Goal: Task Accomplishment & Management: Manage account settings

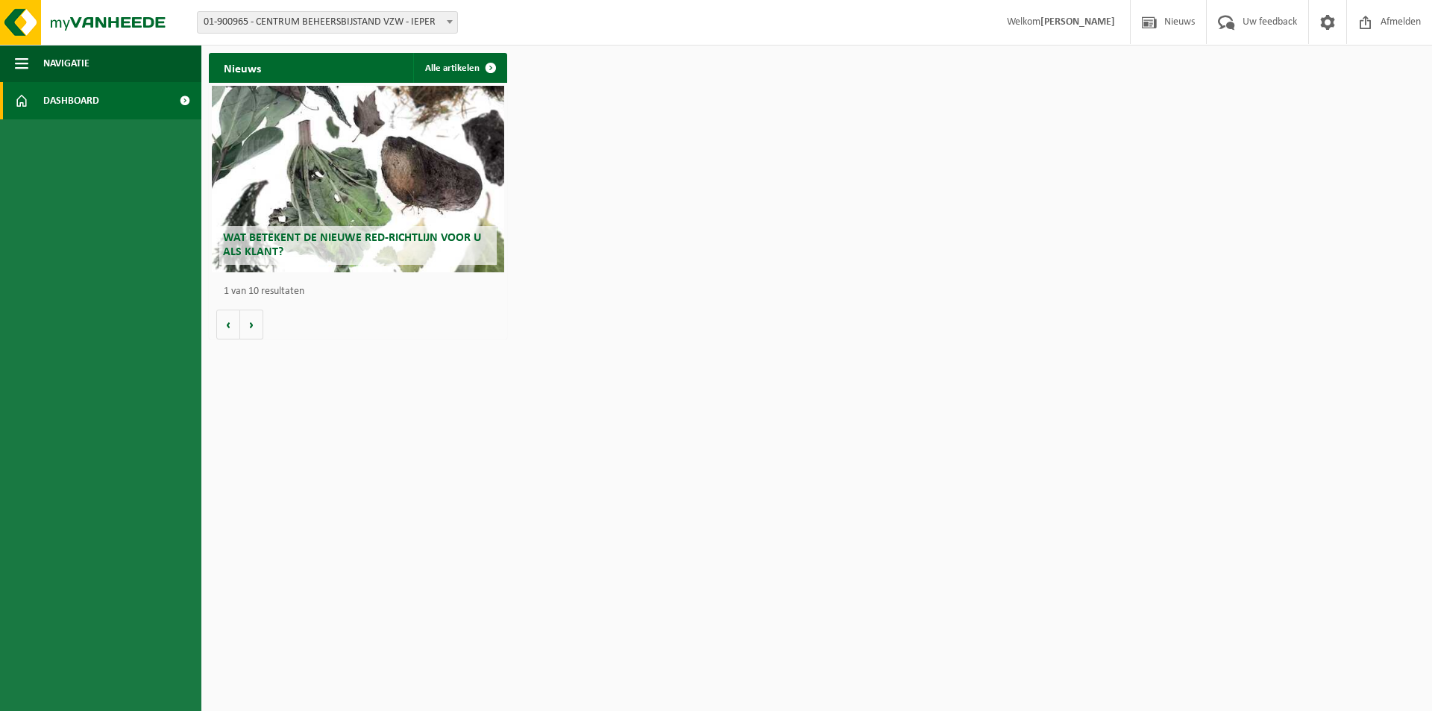
click at [83, 105] on span "Dashboard" at bounding box center [71, 100] width 56 height 37
click at [1326, 26] on span at bounding box center [1327, 22] width 22 height 44
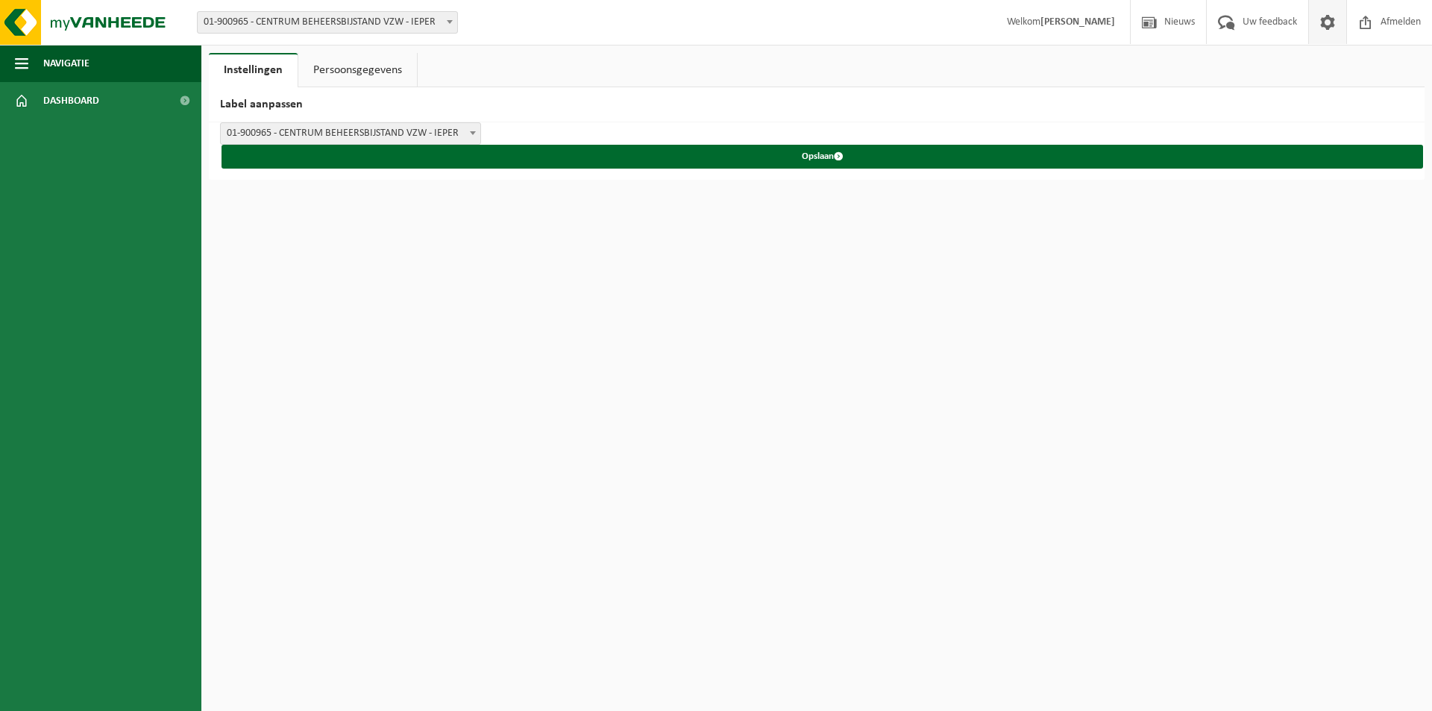
click at [374, 74] on link "Persoonsgegevens" at bounding box center [357, 70] width 119 height 34
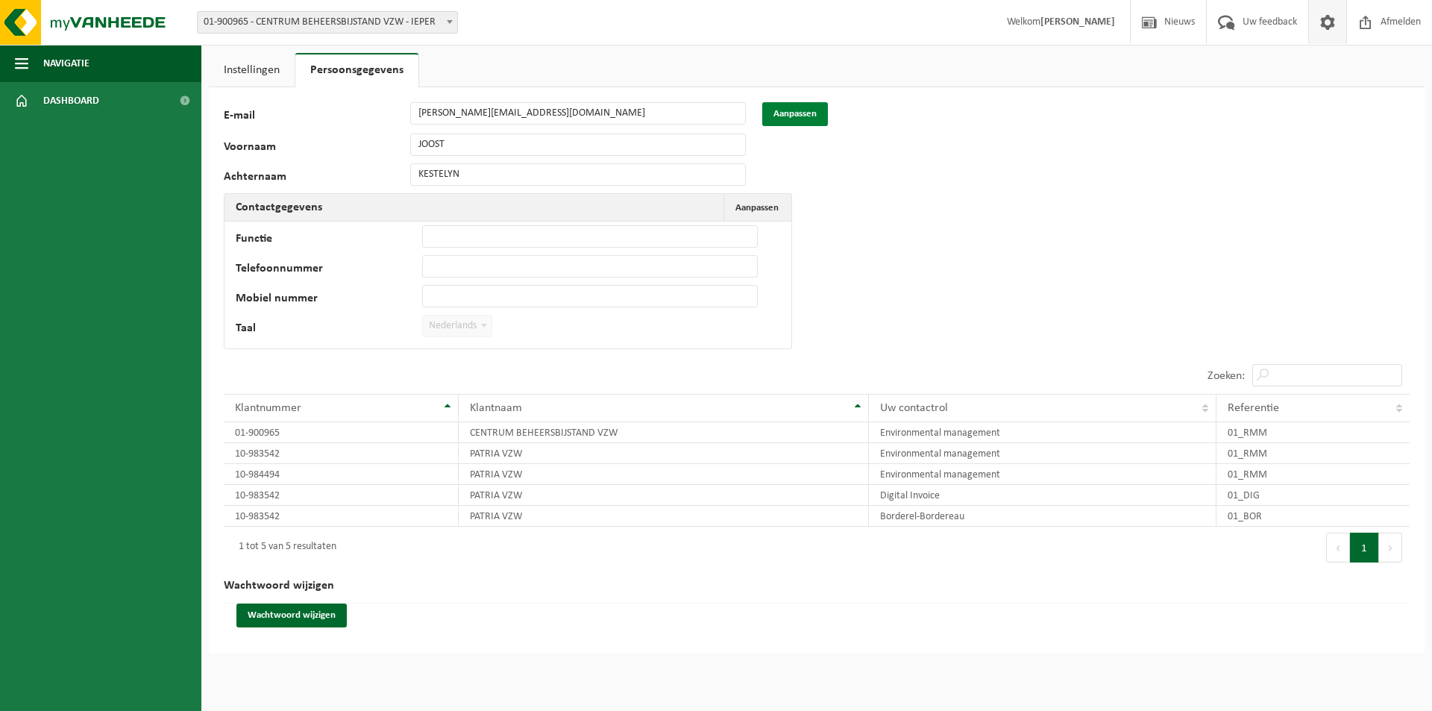
click at [775, 112] on button "Aanpassen" at bounding box center [795, 114] width 66 height 24
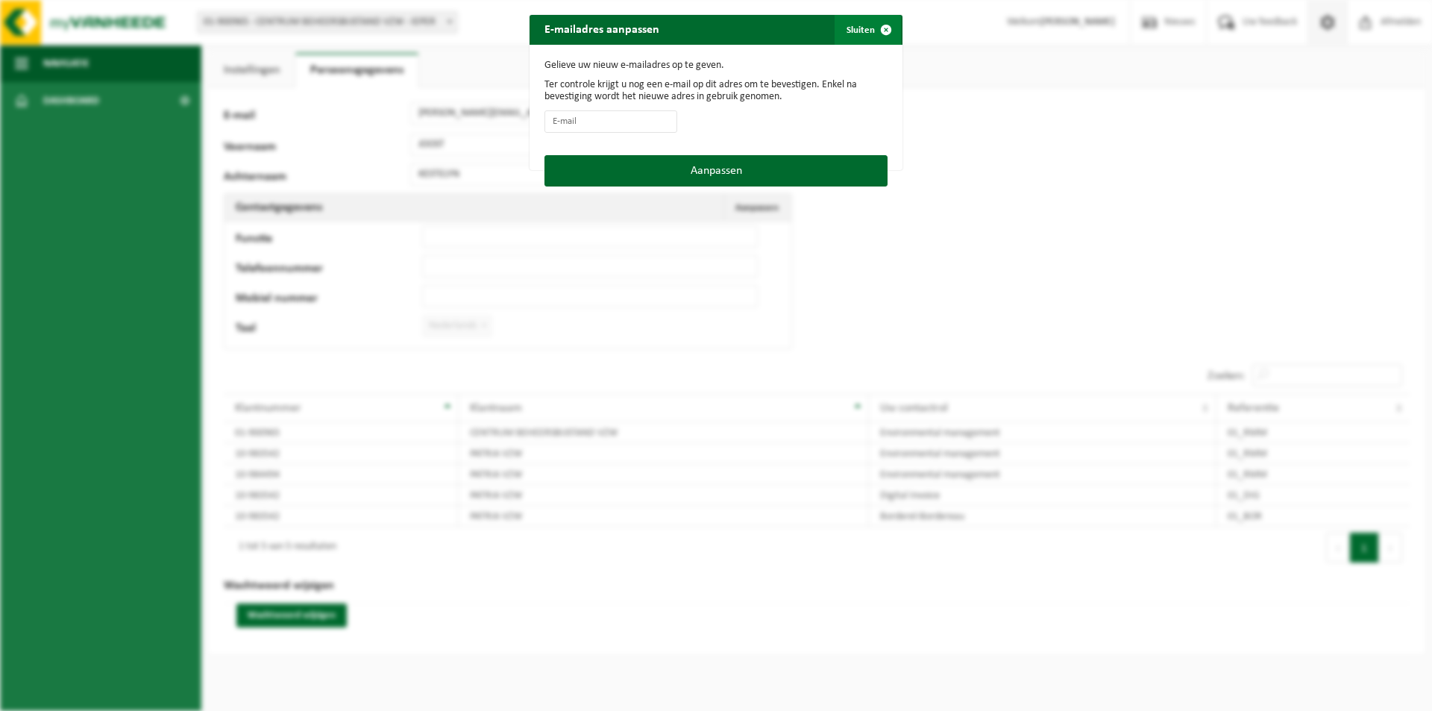
click at [871, 35] on span "button" at bounding box center [886, 30] width 30 height 30
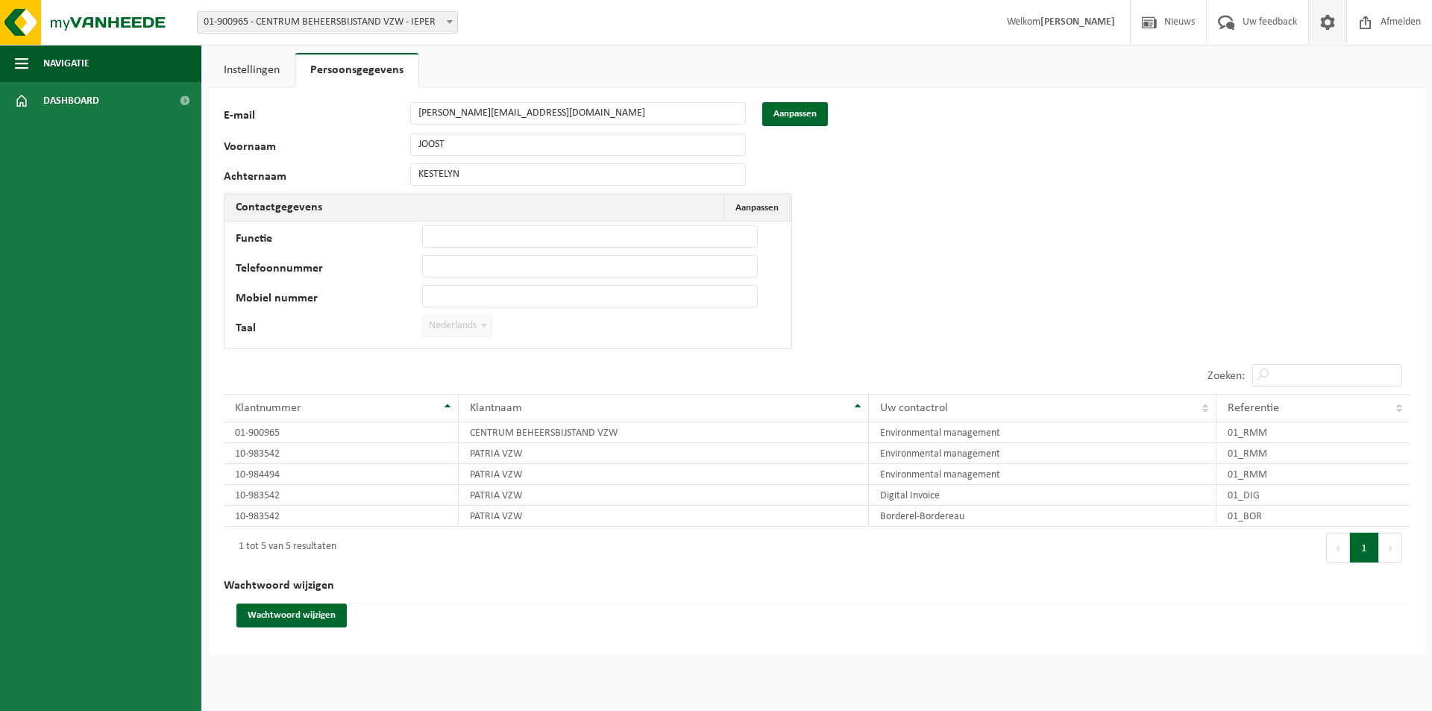
click at [259, 76] on link "Instellingen" at bounding box center [252, 70] width 86 height 34
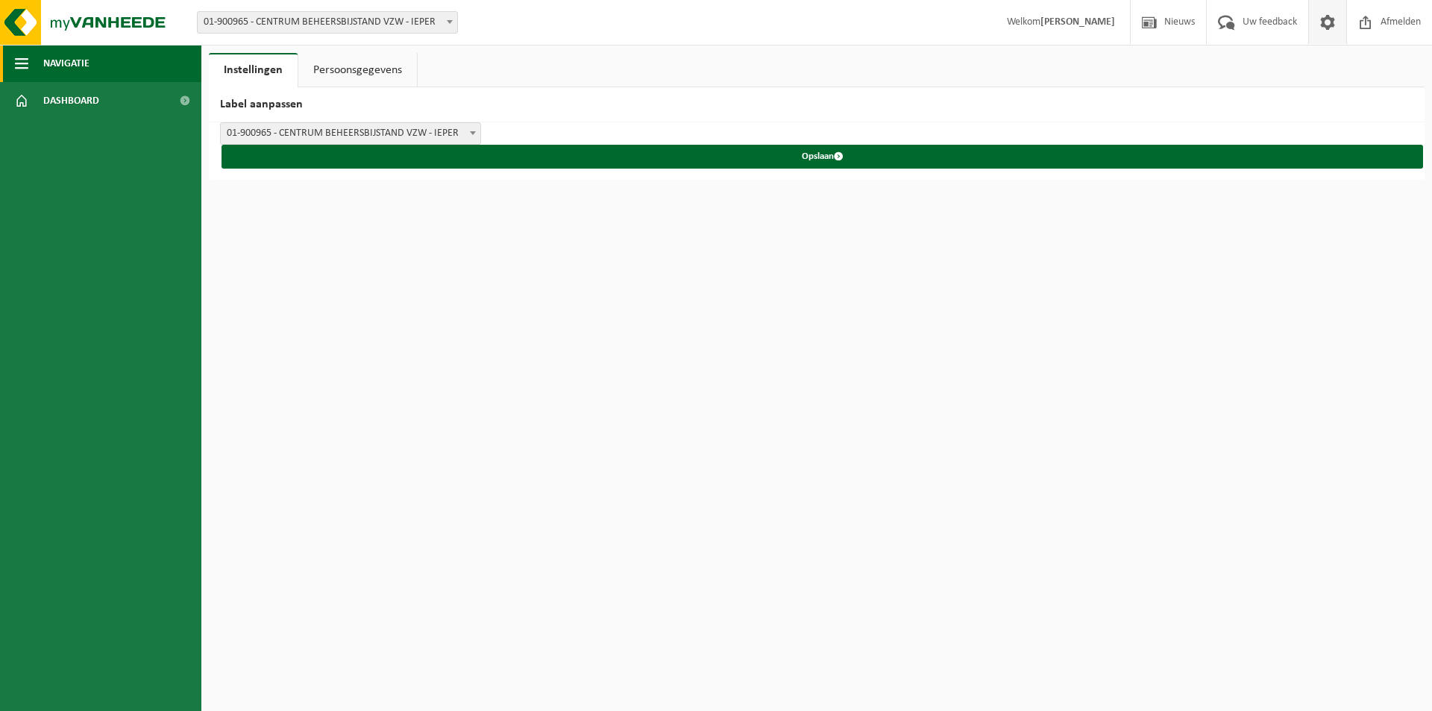
click at [63, 66] on span "Navigatie" at bounding box center [66, 63] width 46 height 37
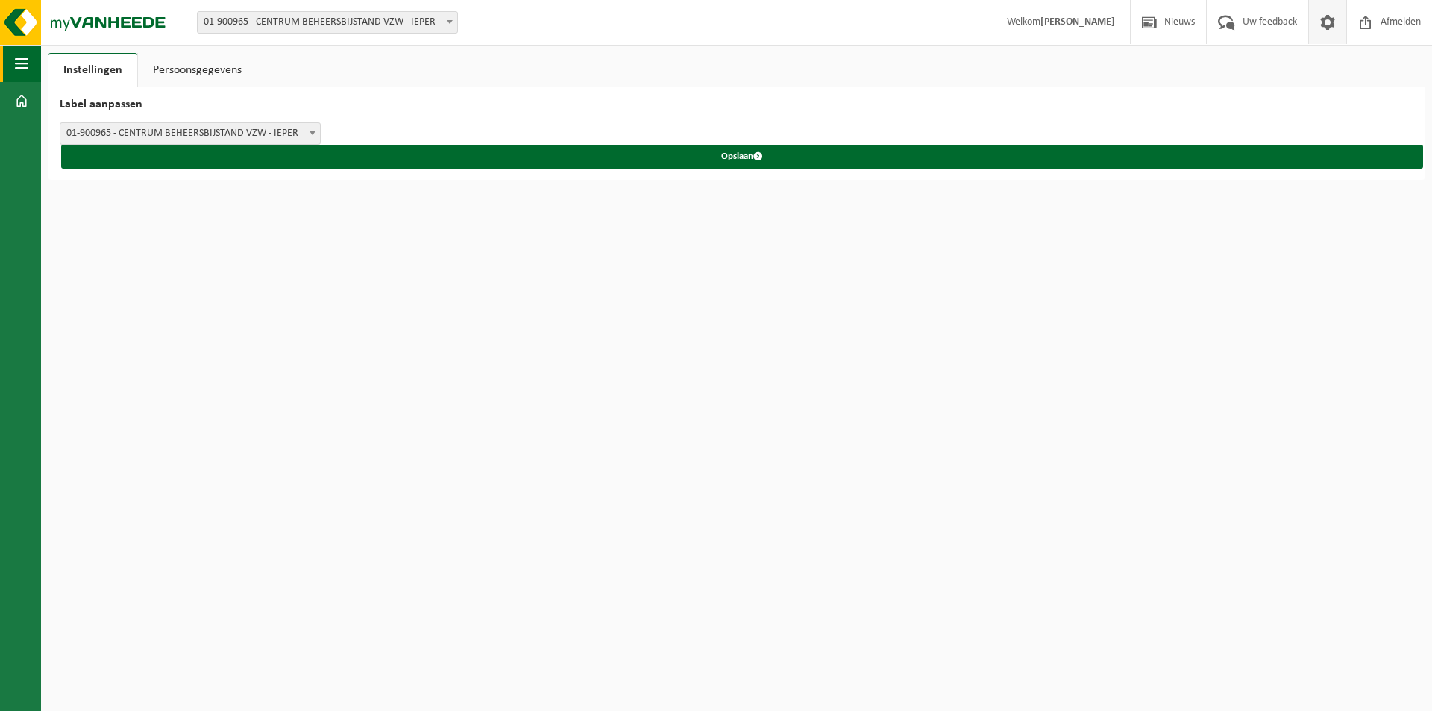
click at [63, 66] on link "Instellingen" at bounding box center [92, 70] width 89 height 34
click at [23, 71] on span "button" at bounding box center [21, 63] width 13 height 37
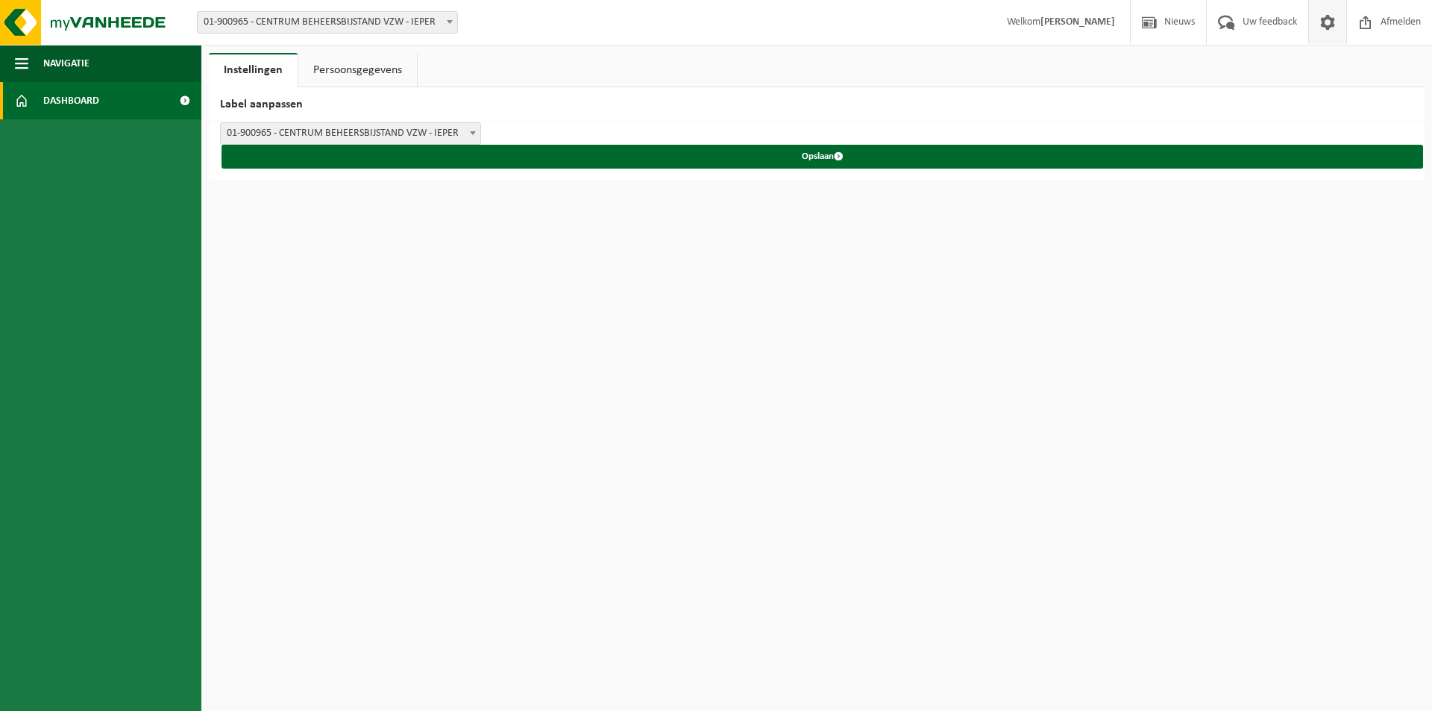
click at [32, 98] on link "Dashboard" at bounding box center [100, 100] width 201 height 37
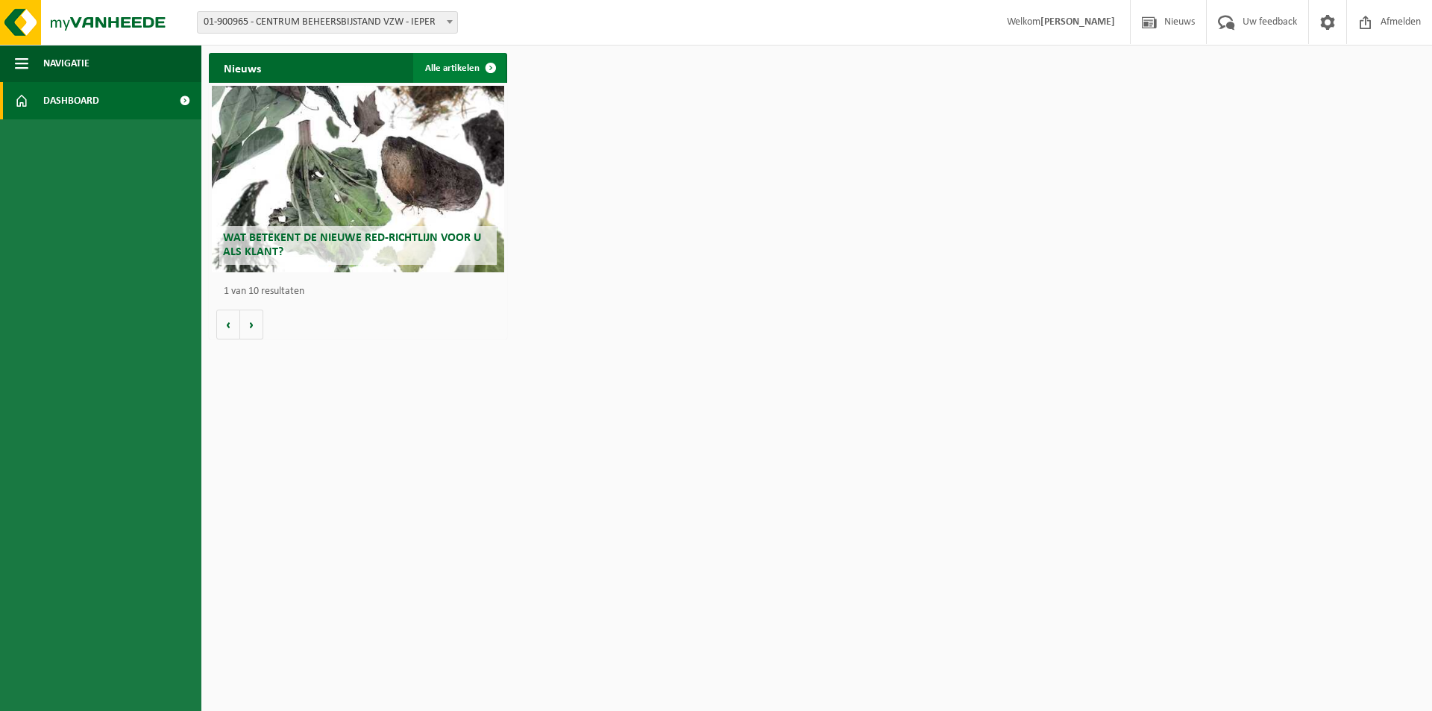
click at [455, 73] on link "Alle artikelen" at bounding box center [459, 68] width 92 height 30
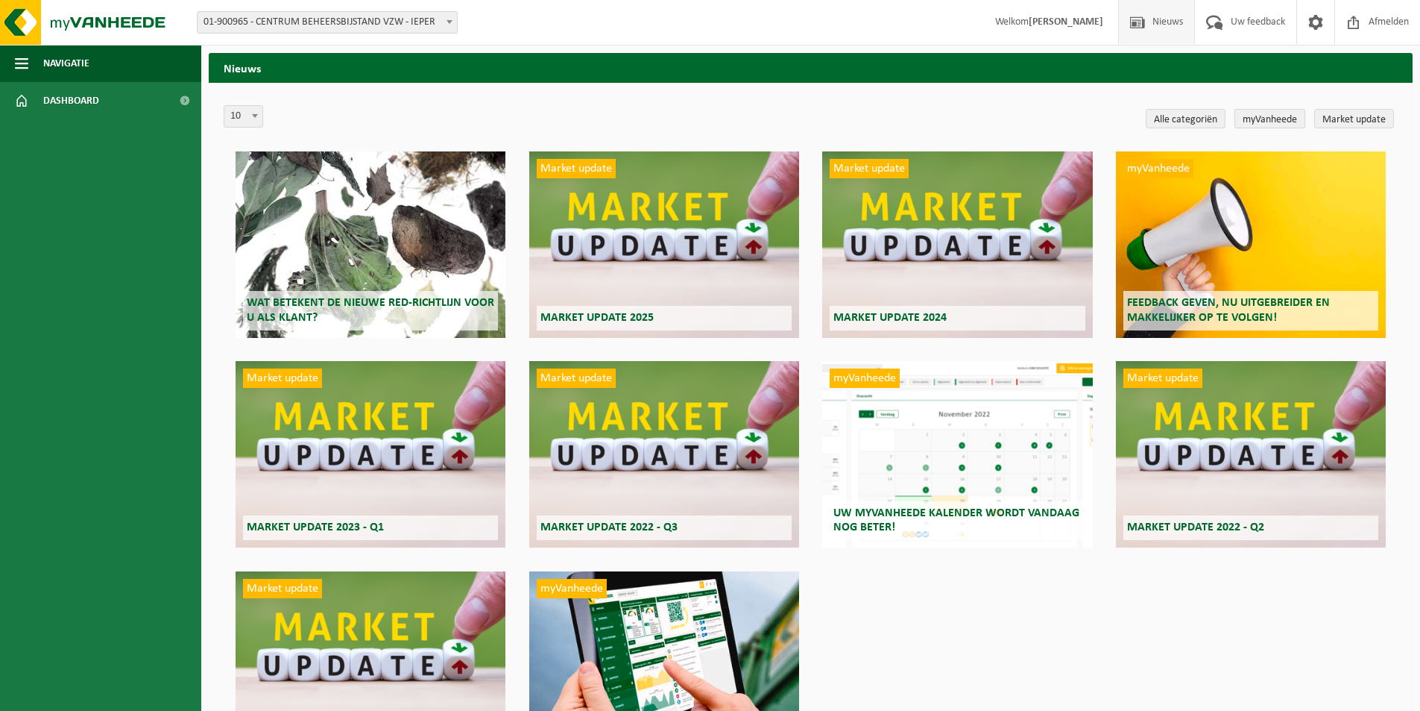
click at [1291, 122] on link "myVanheede" at bounding box center [1270, 118] width 71 height 19
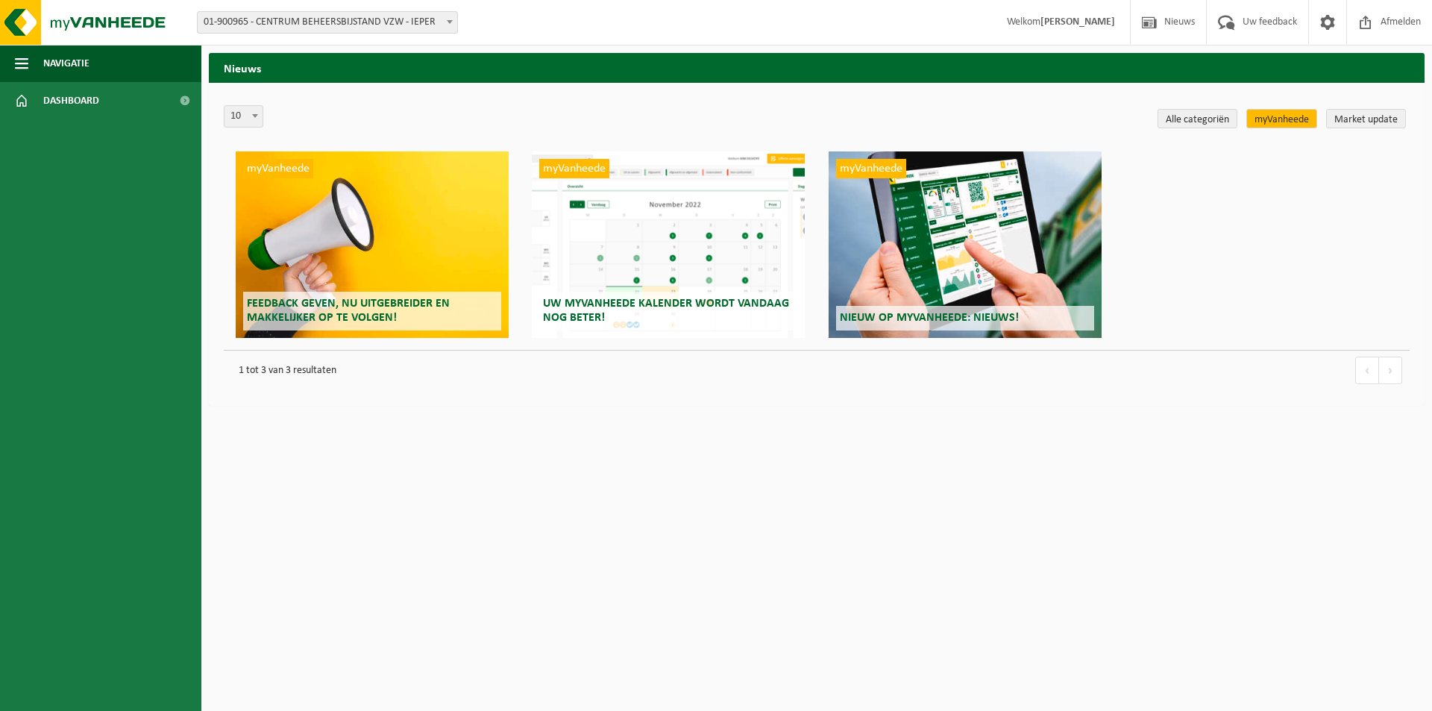
click at [896, 269] on div "myVanheede Nieuw op myVanheede: Nieuws!" at bounding box center [964, 244] width 273 height 186
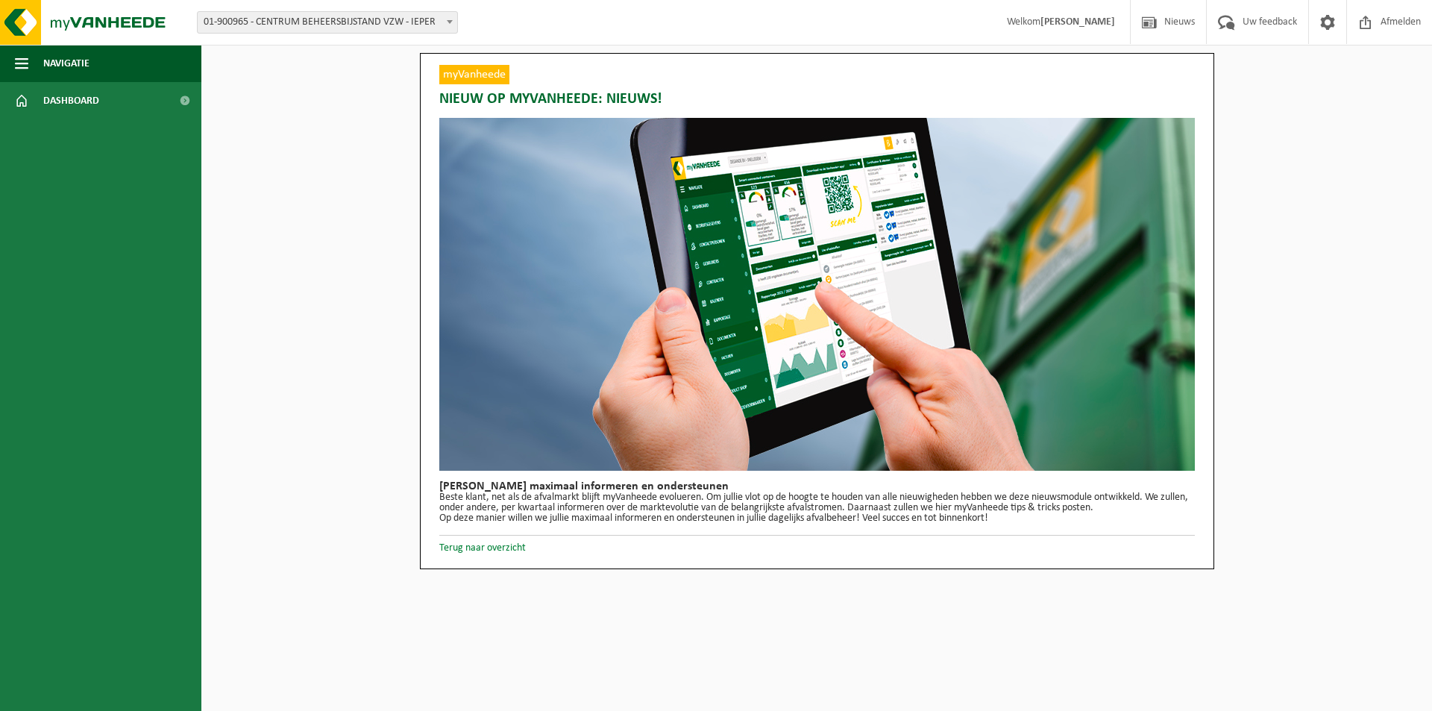
click at [489, 547] on link "Terug naar overzicht" at bounding box center [482, 547] width 86 height 11
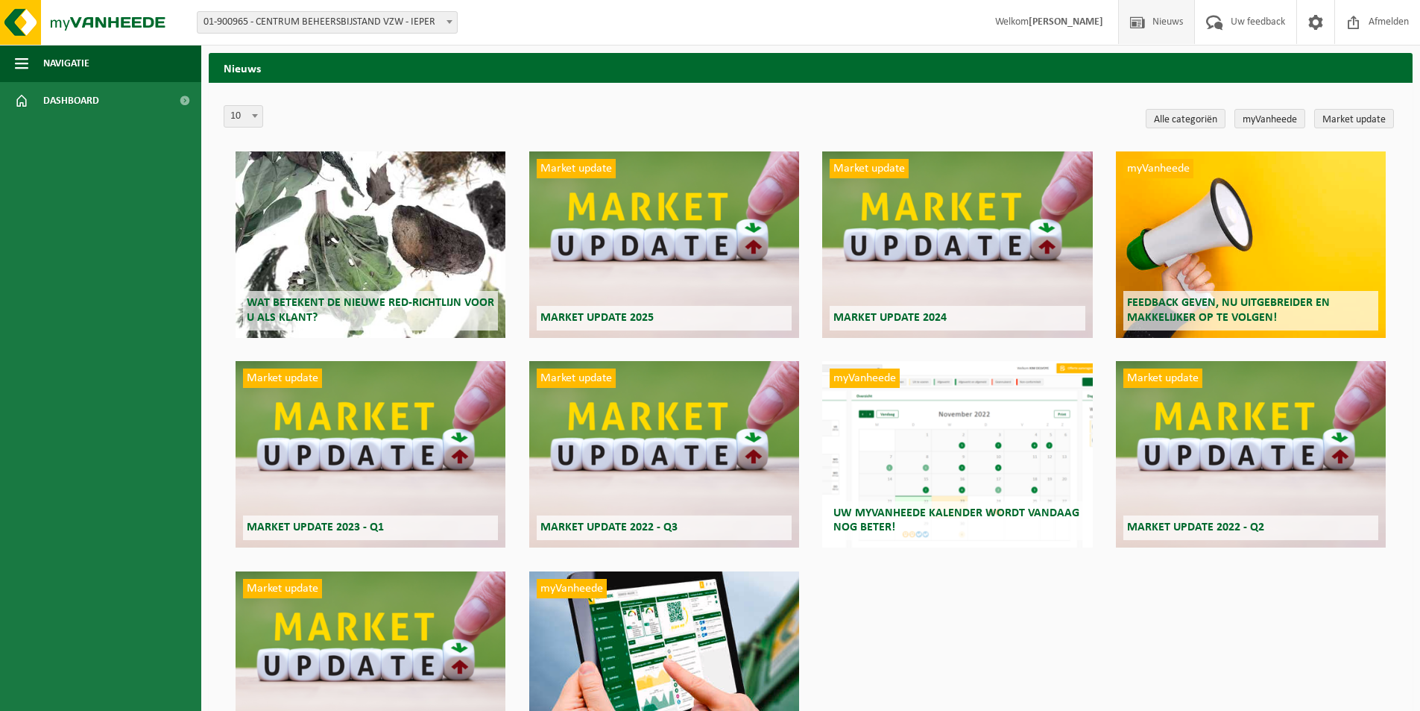
click at [890, 429] on div "myVanheede Uw myVanheede kalender wordt vandaag nog beter!" at bounding box center [957, 454] width 270 height 186
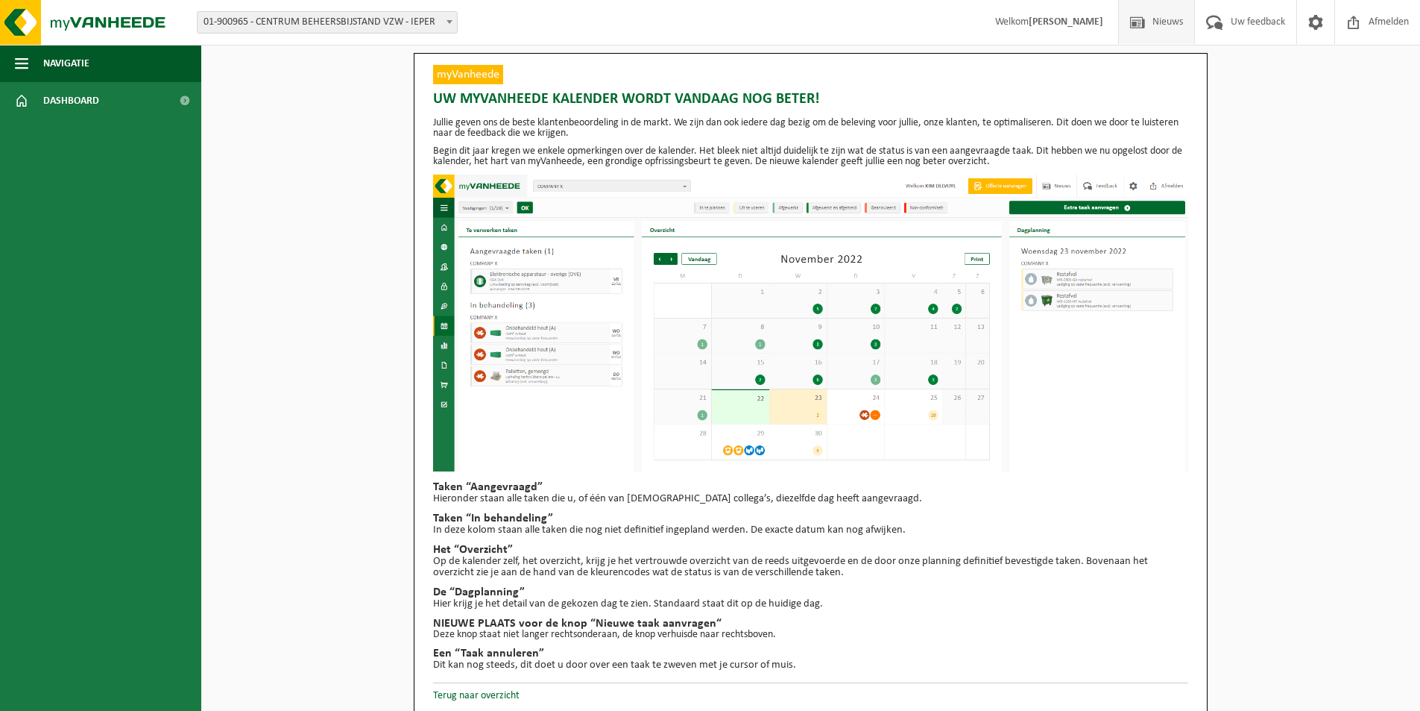
click at [1152, 25] on span "Nieuws" at bounding box center [1168, 22] width 38 height 44
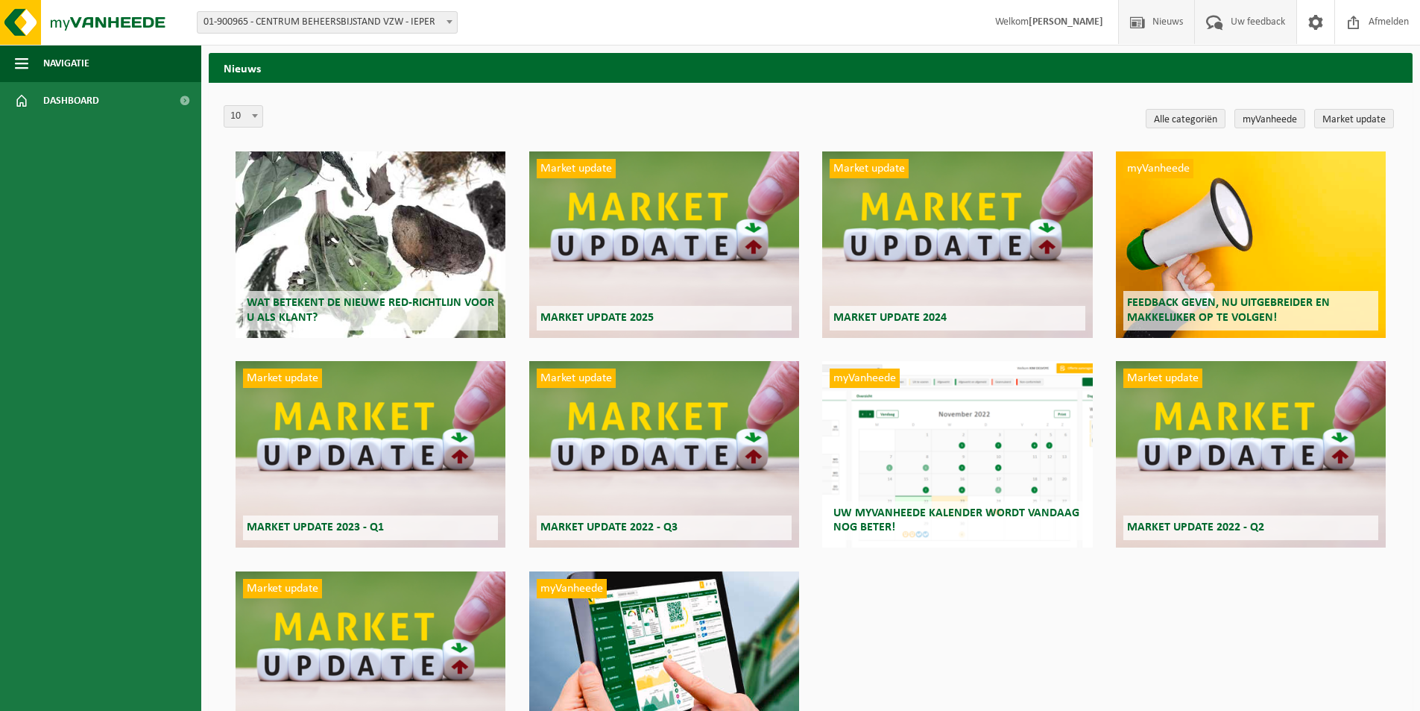
click at [1227, 22] on span "Uw feedback" at bounding box center [1258, 22] width 62 height 44
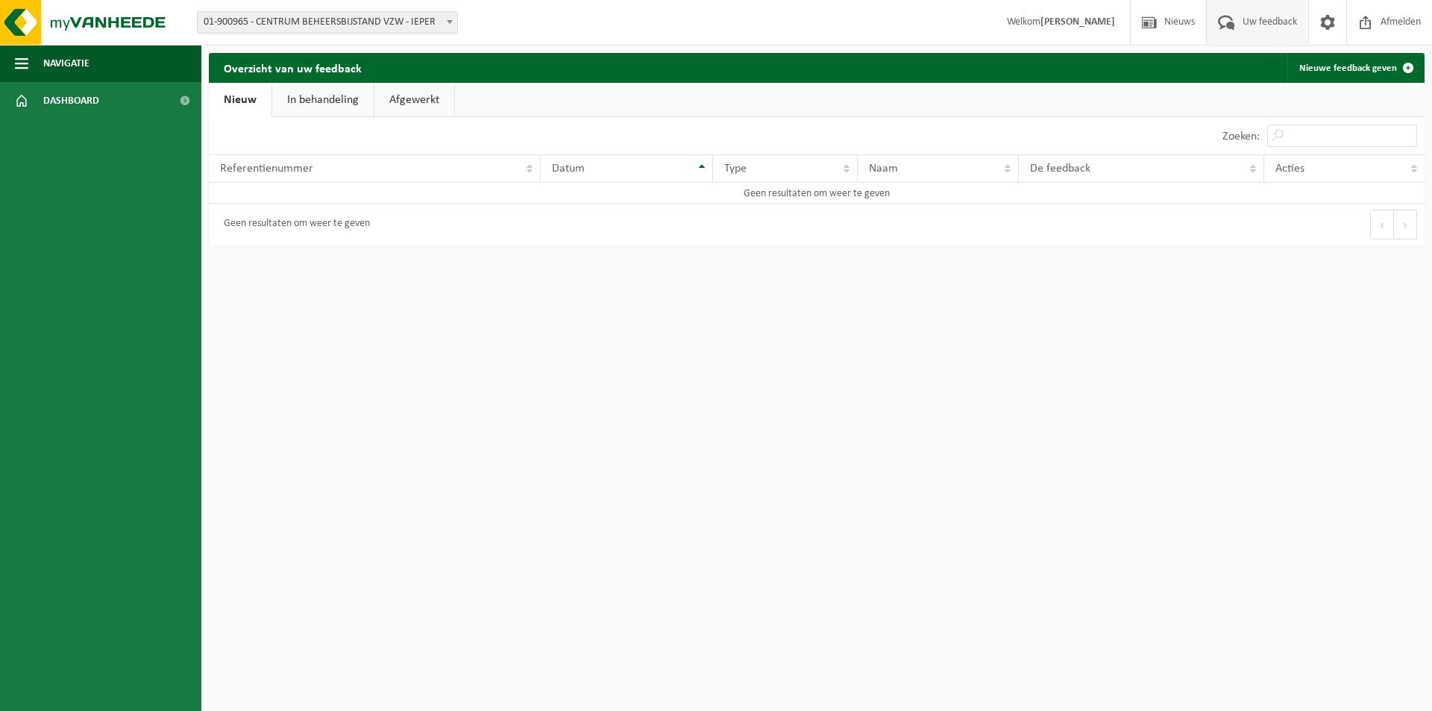
click at [313, 104] on link "In behandeling" at bounding box center [322, 100] width 101 height 34
click at [399, 100] on link "Afgewerkt" at bounding box center [417, 100] width 80 height 34
click at [1155, 25] on span at bounding box center [1149, 22] width 22 height 44
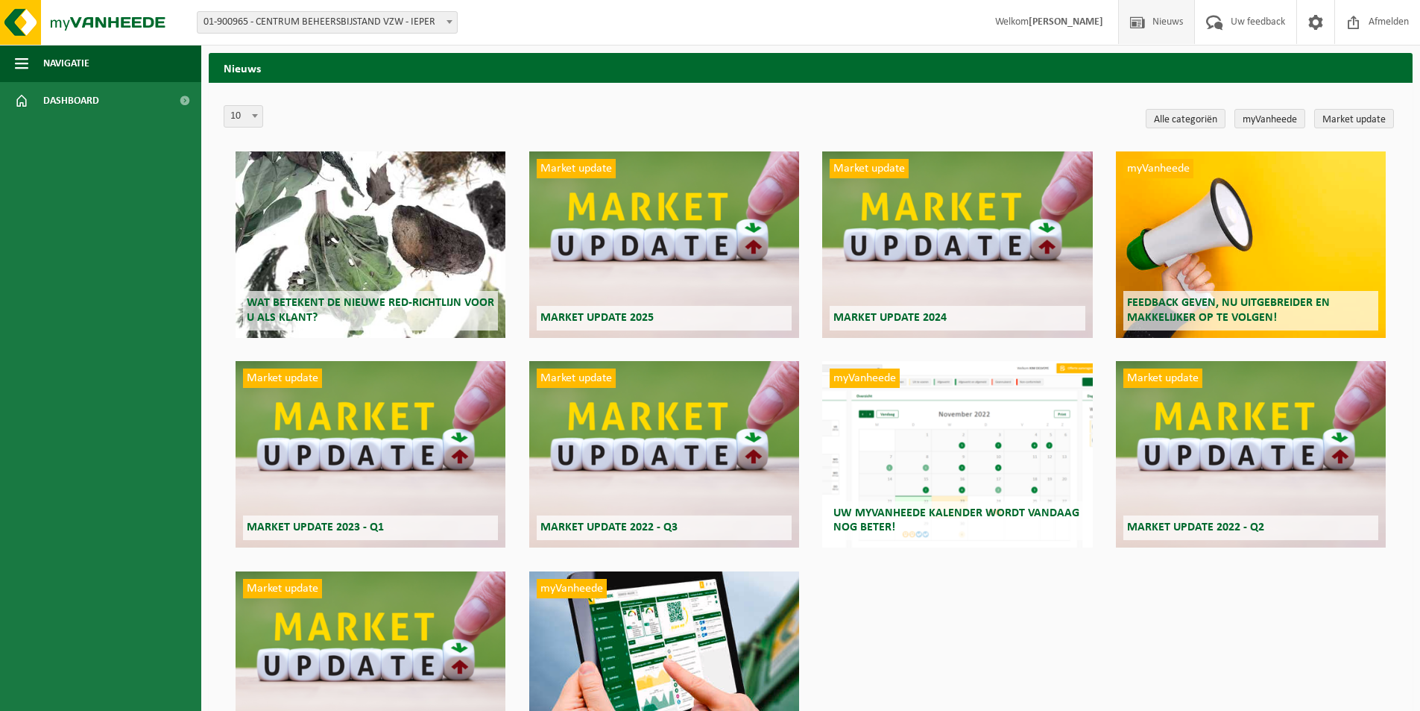
click at [1095, 26] on strong "[PERSON_NAME]" at bounding box center [1066, 21] width 75 height 11
click at [1319, 30] on span at bounding box center [1316, 22] width 22 height 44
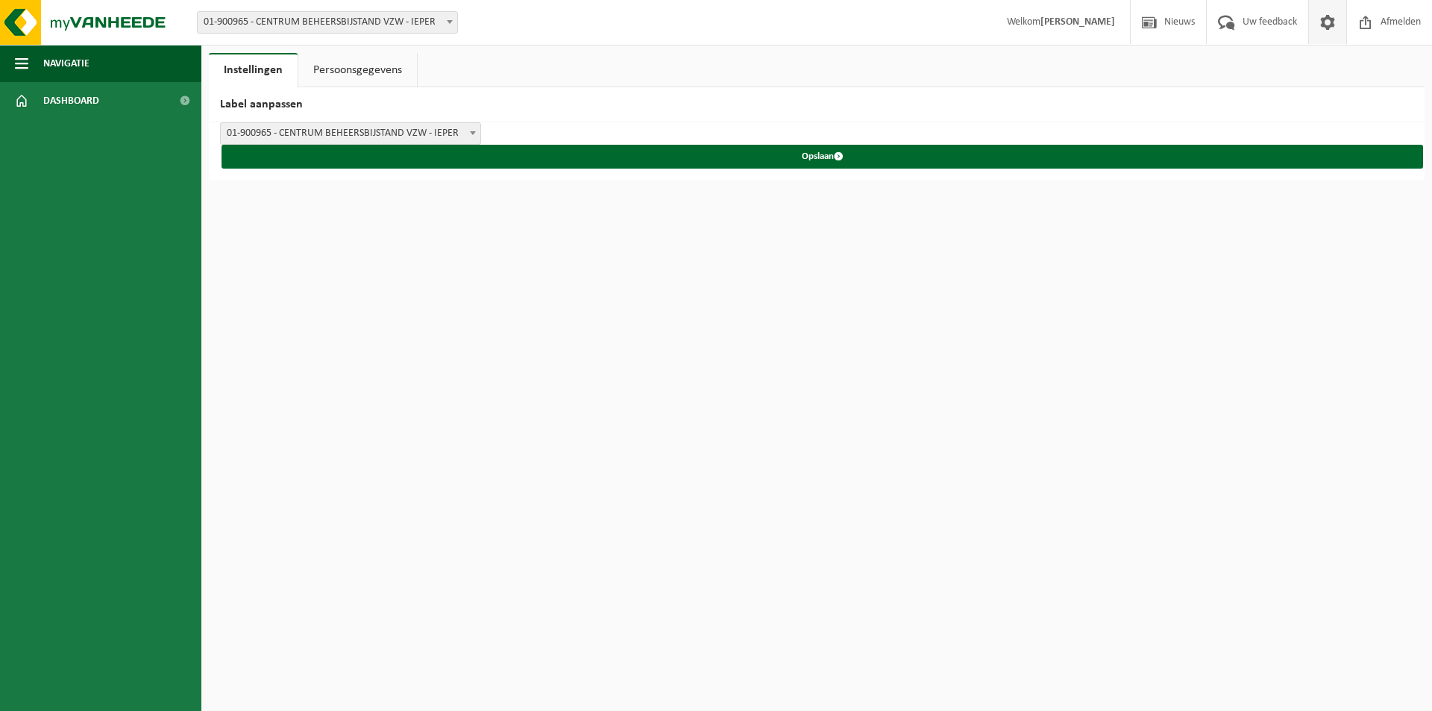
click at [381, 74] on link "Persoonsgegevens" at bounding box center [357, 70] width 119 height 34
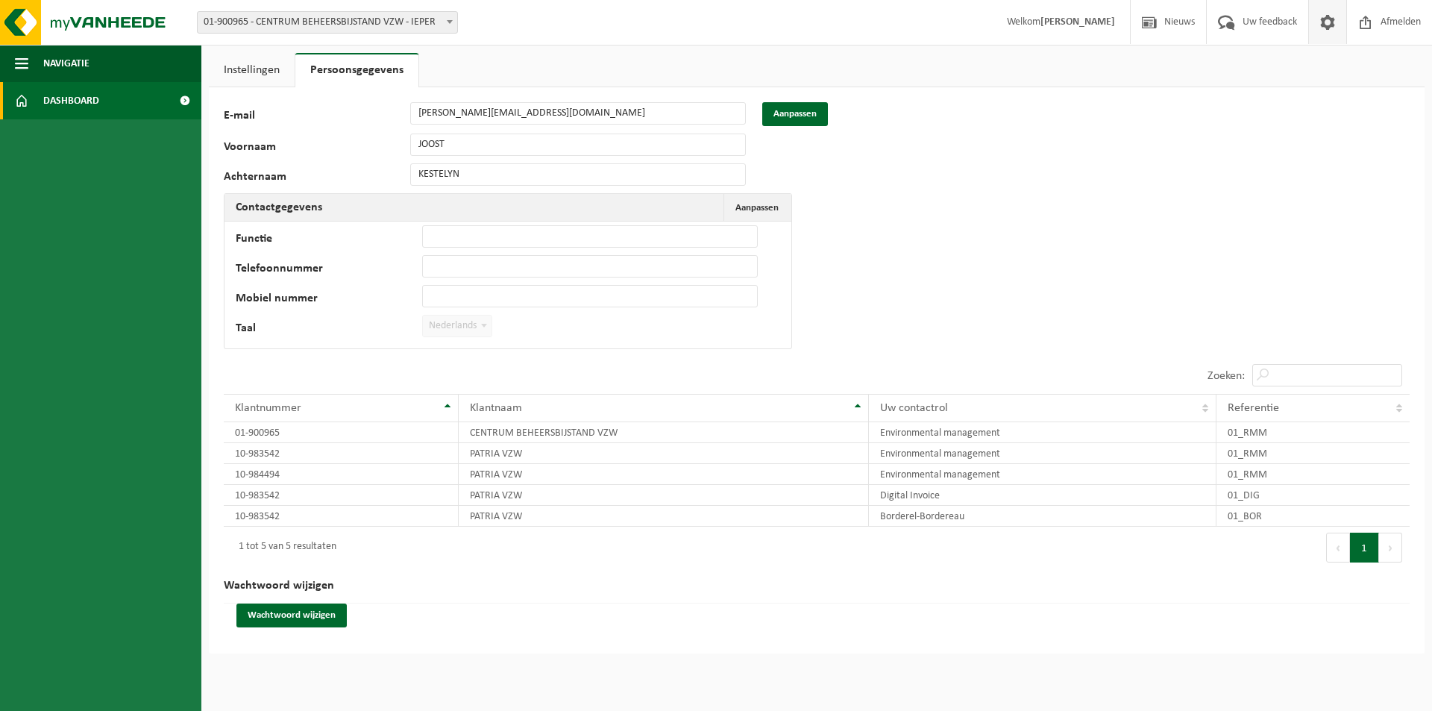
click at [125, 106] on link "Dashboard" at bounding box center [100, 100] width 201 height 37
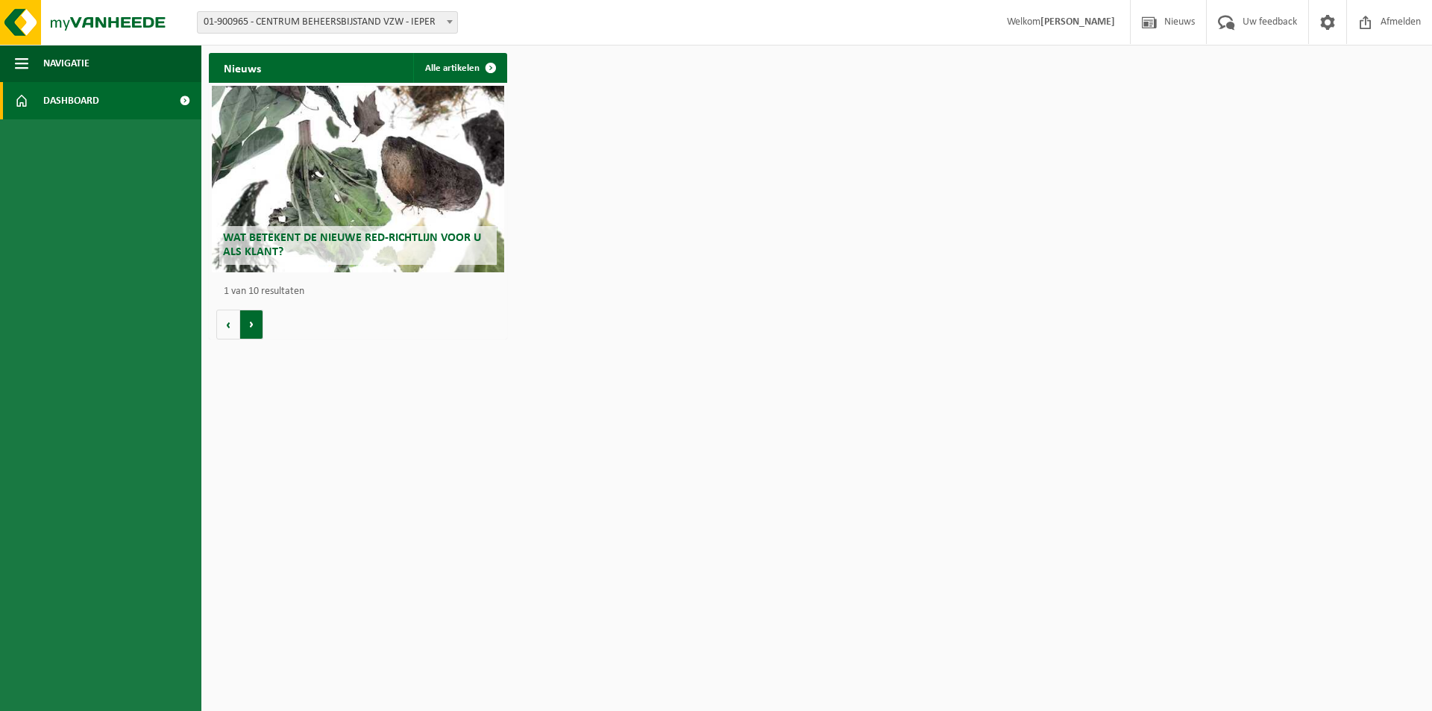
click at [252, 321] on button "Volgende" at bounding box center [251, 324] width 23 height 30
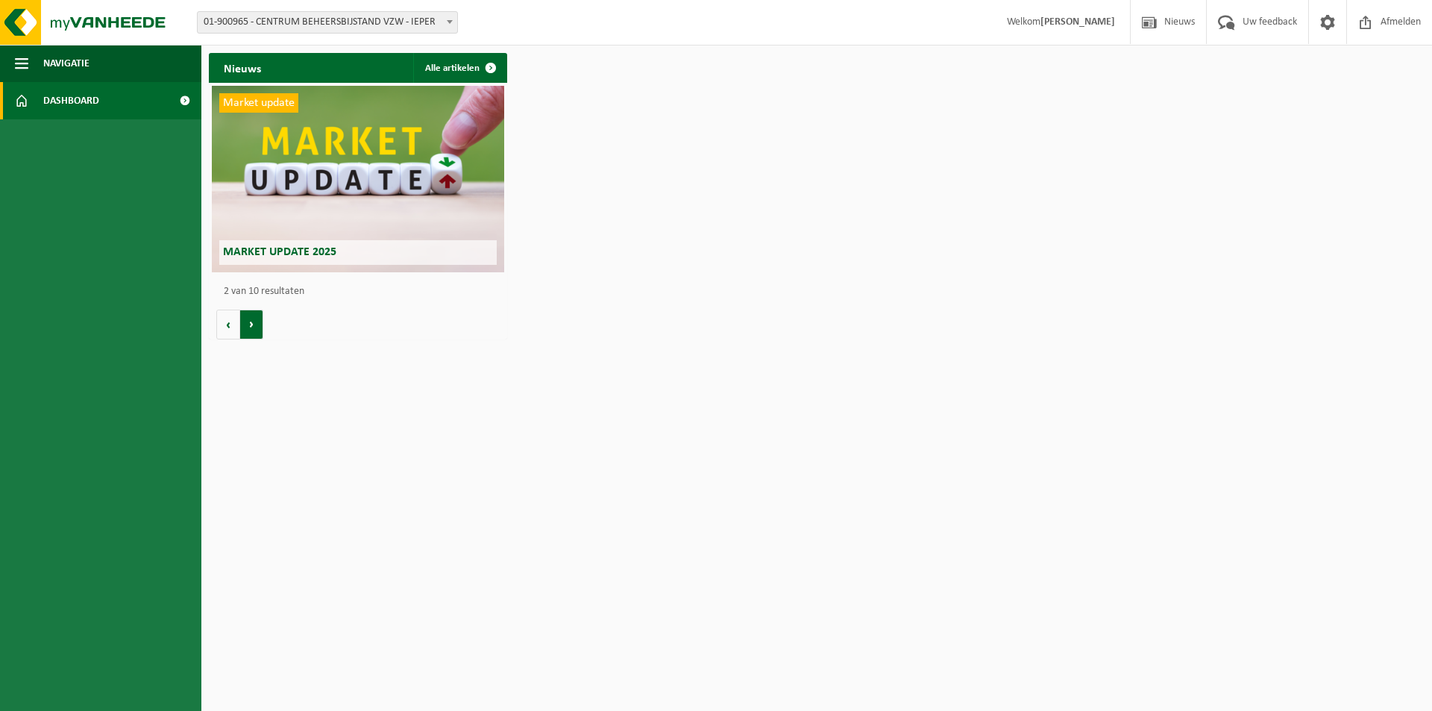
click at [252, 321] on button "Volgende" at bounding box center [251, 324] width 23 height 30
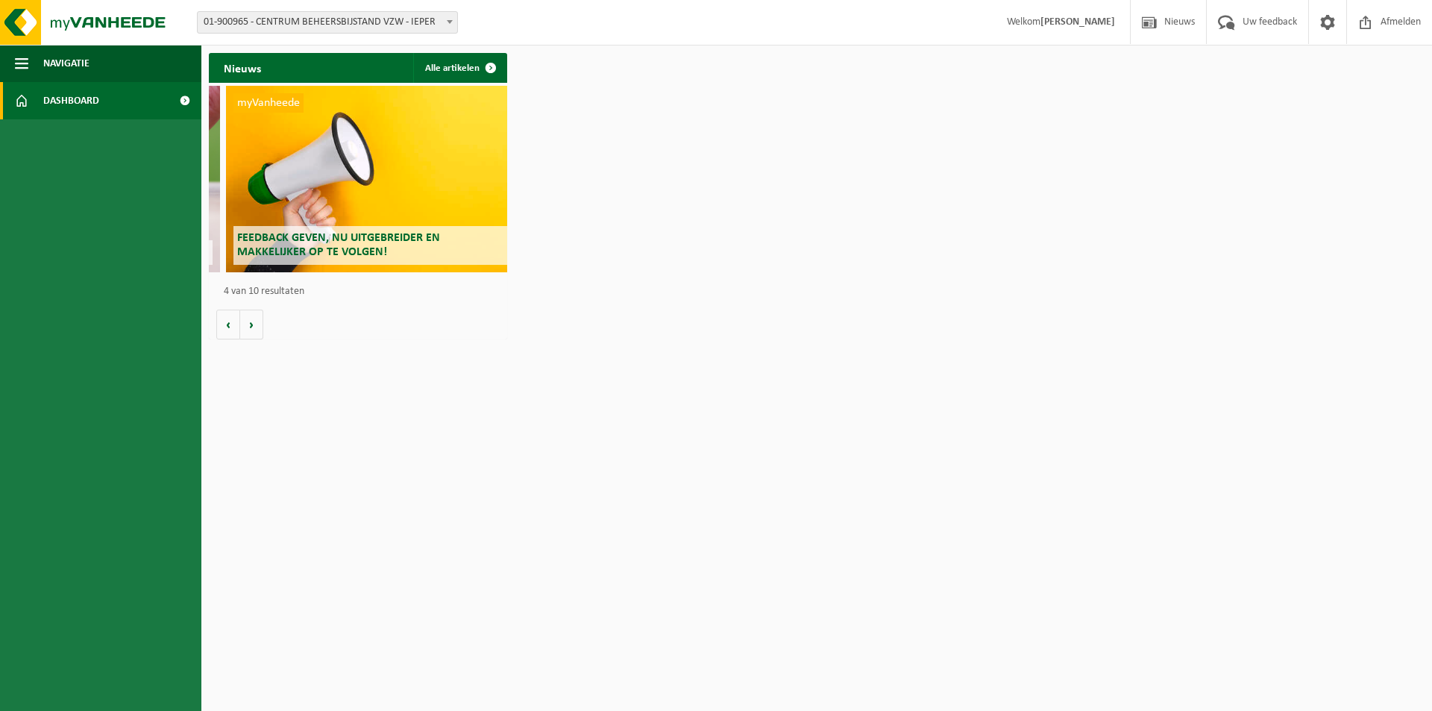
scroll to position [0, 895]
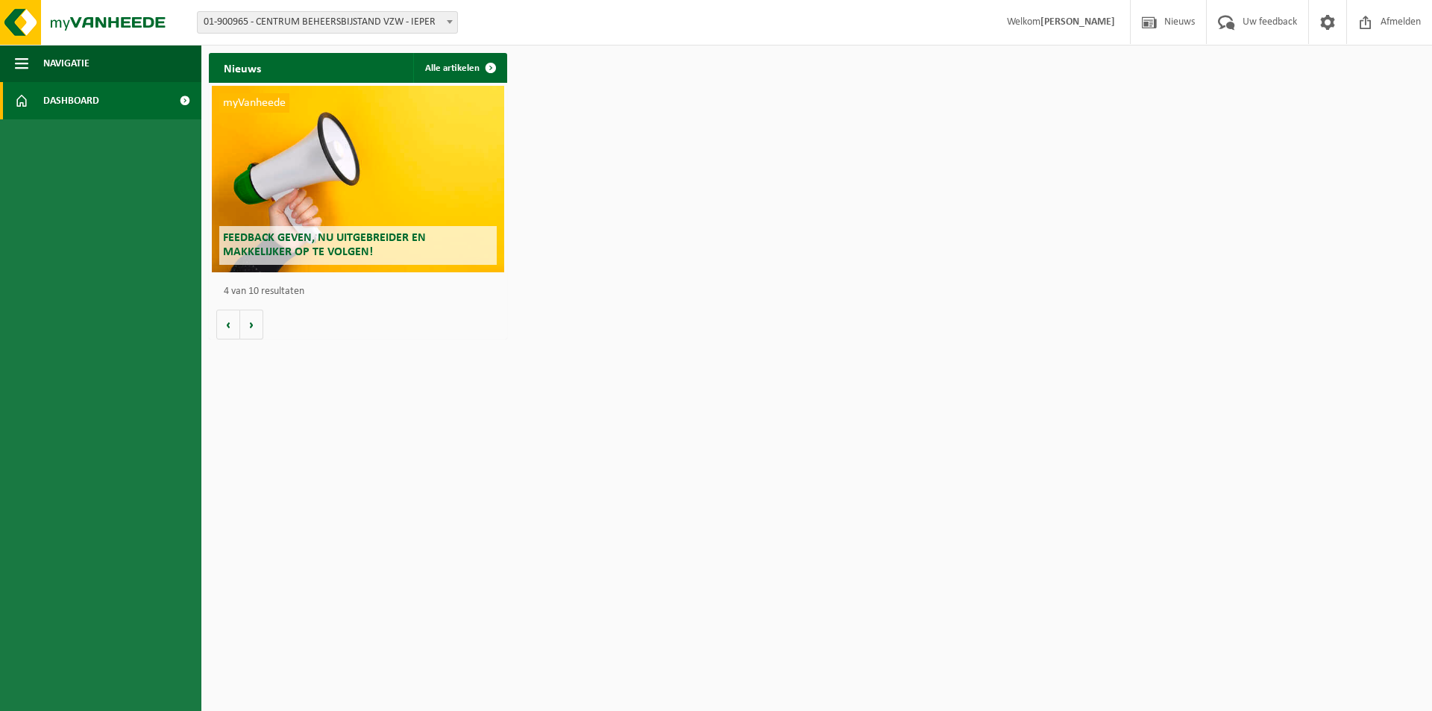
click at [285, 235] on span "Feedback geven, nu uitgebreider en makkelijker op te volgen!" at bounding box center [324, 245] width 203 height 26
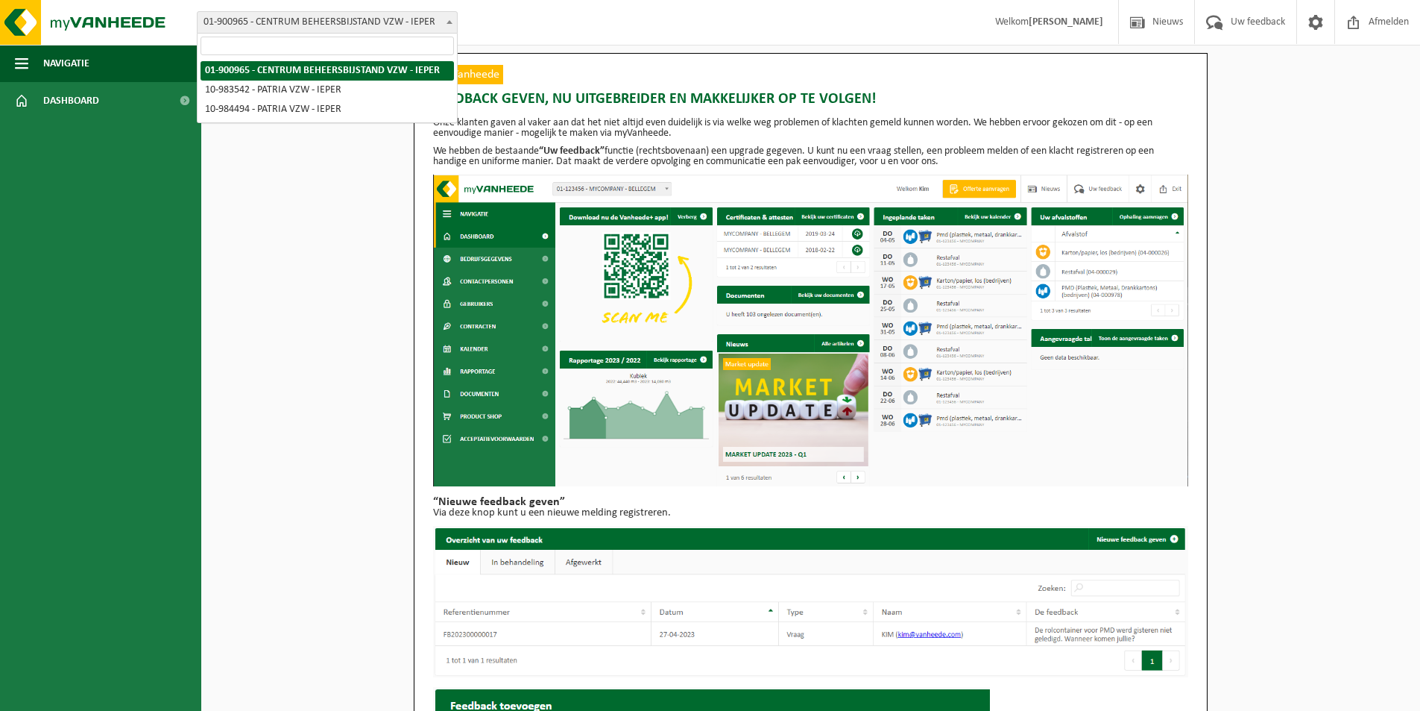
click at [436, 23] on span "01-900965 - CENTRUM BEHEERSBIJSTAND VZW - IEPER" at bounding box center [327, 22] width 259 height 21
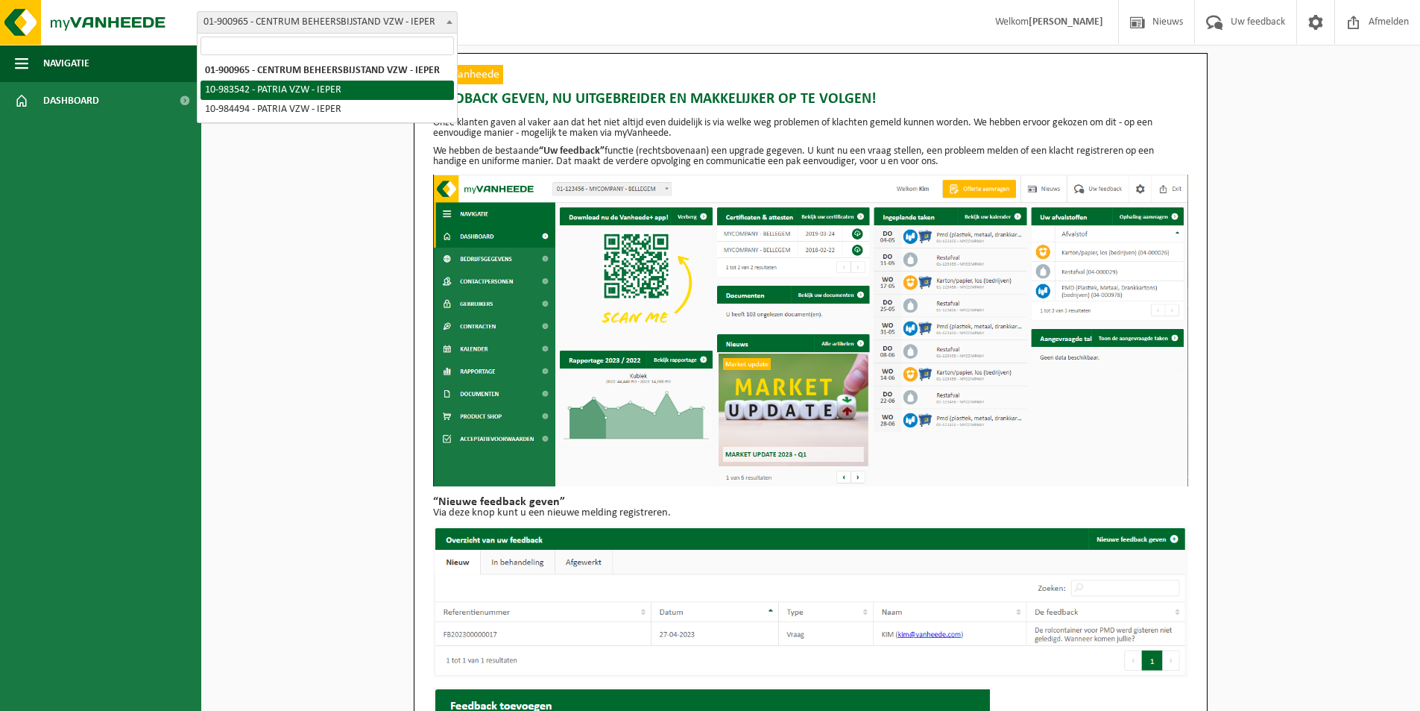
select select "163286"
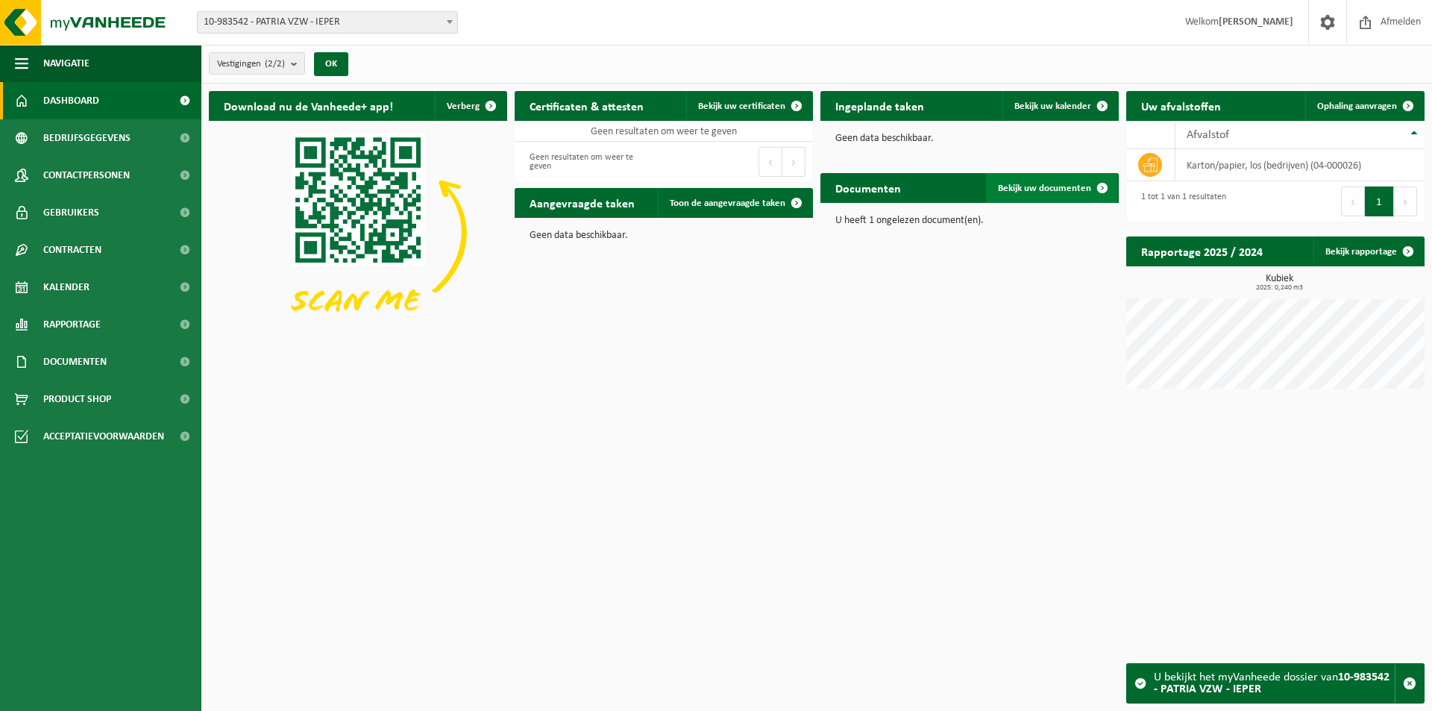
click at [1023, 189] on span "Bekijk uw documenten" at bounding box center [1044, 188] width 93 height 10
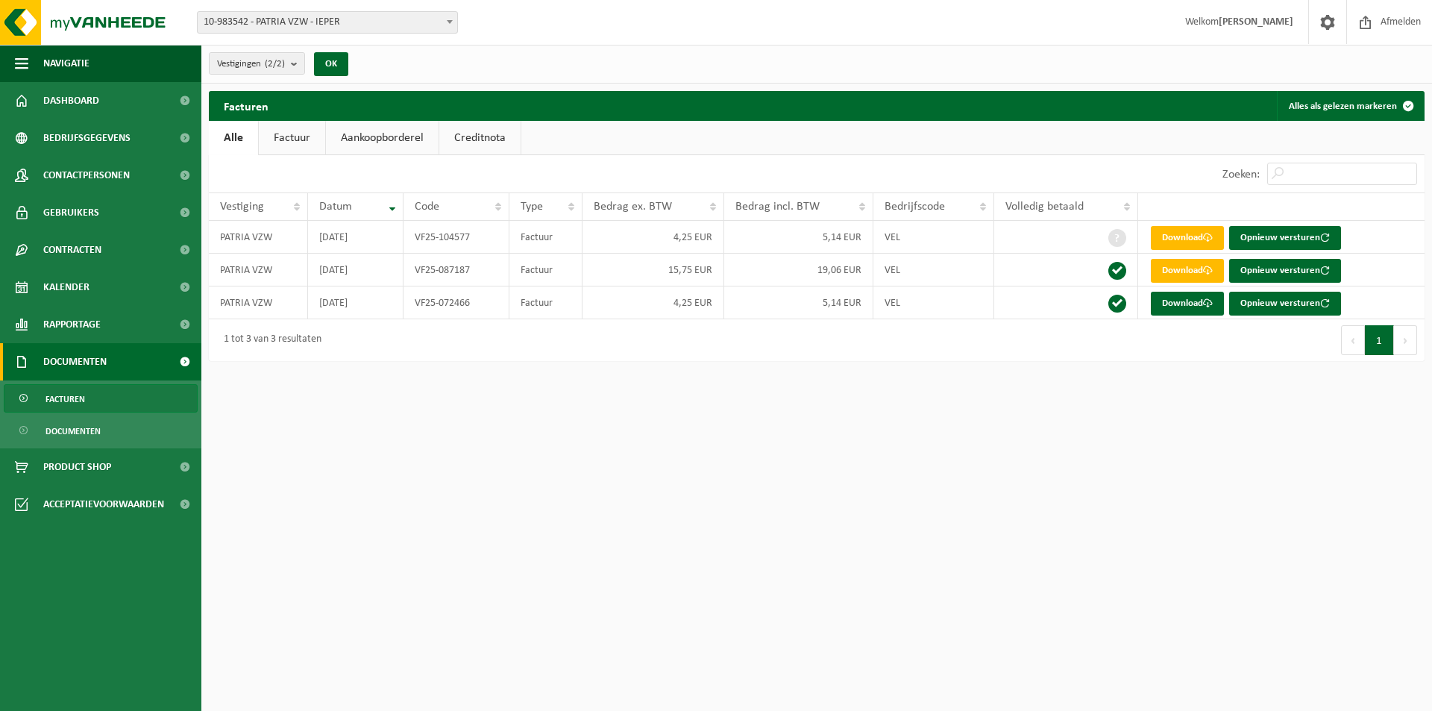
click at [314, 24] on span "10-983542 - PATRIA VZW - IEPER" at bounding box center [327, 22] width 259 height 21
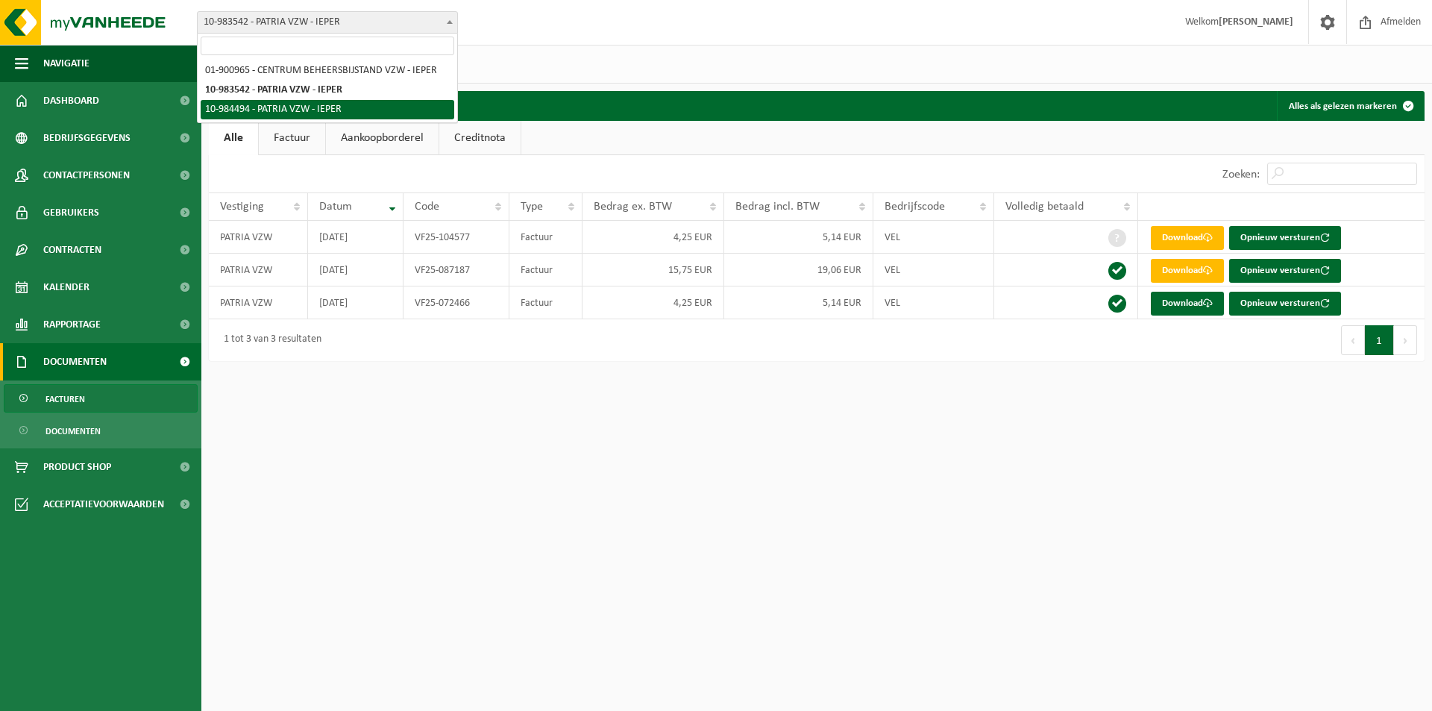
select select "163891"
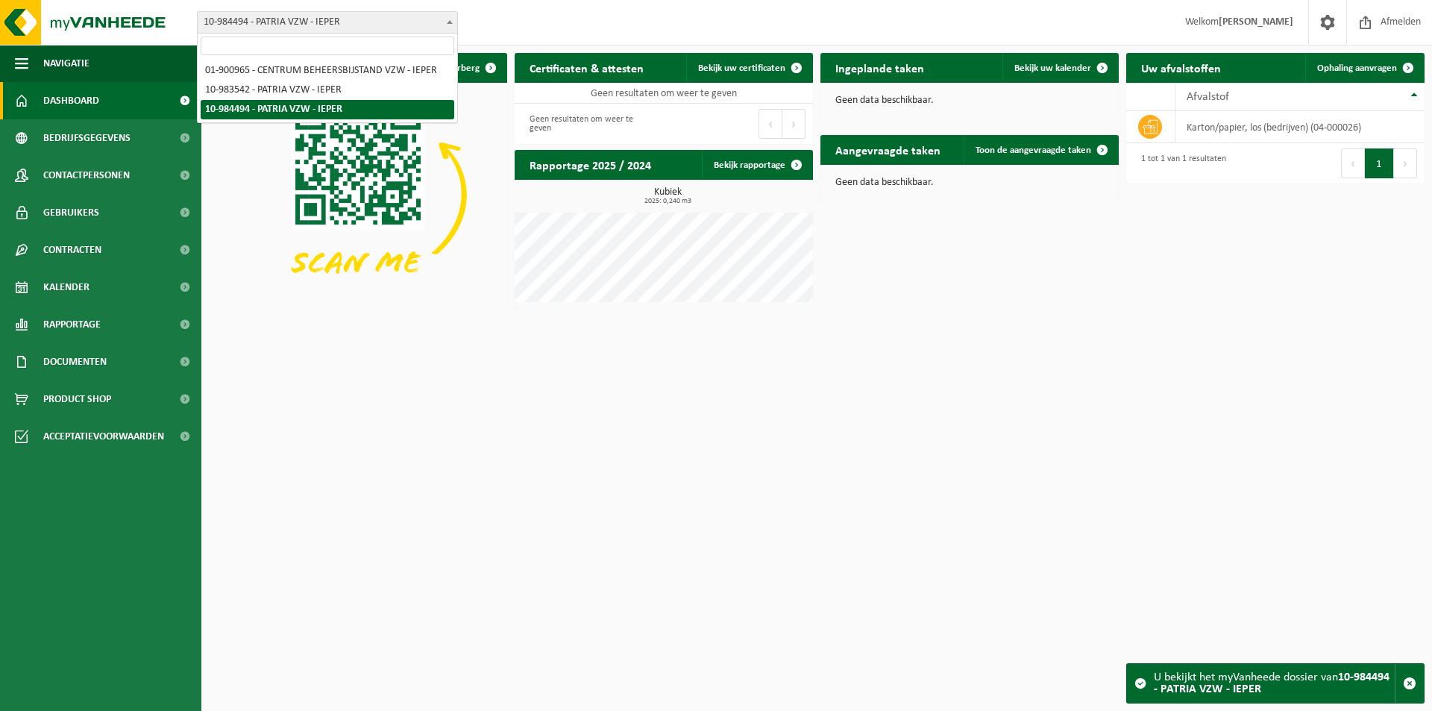
click at [268, 28] on span "10-984494 - PATRIA VZW - IEPER" at bounding box center [327, 22] width 259 height 21
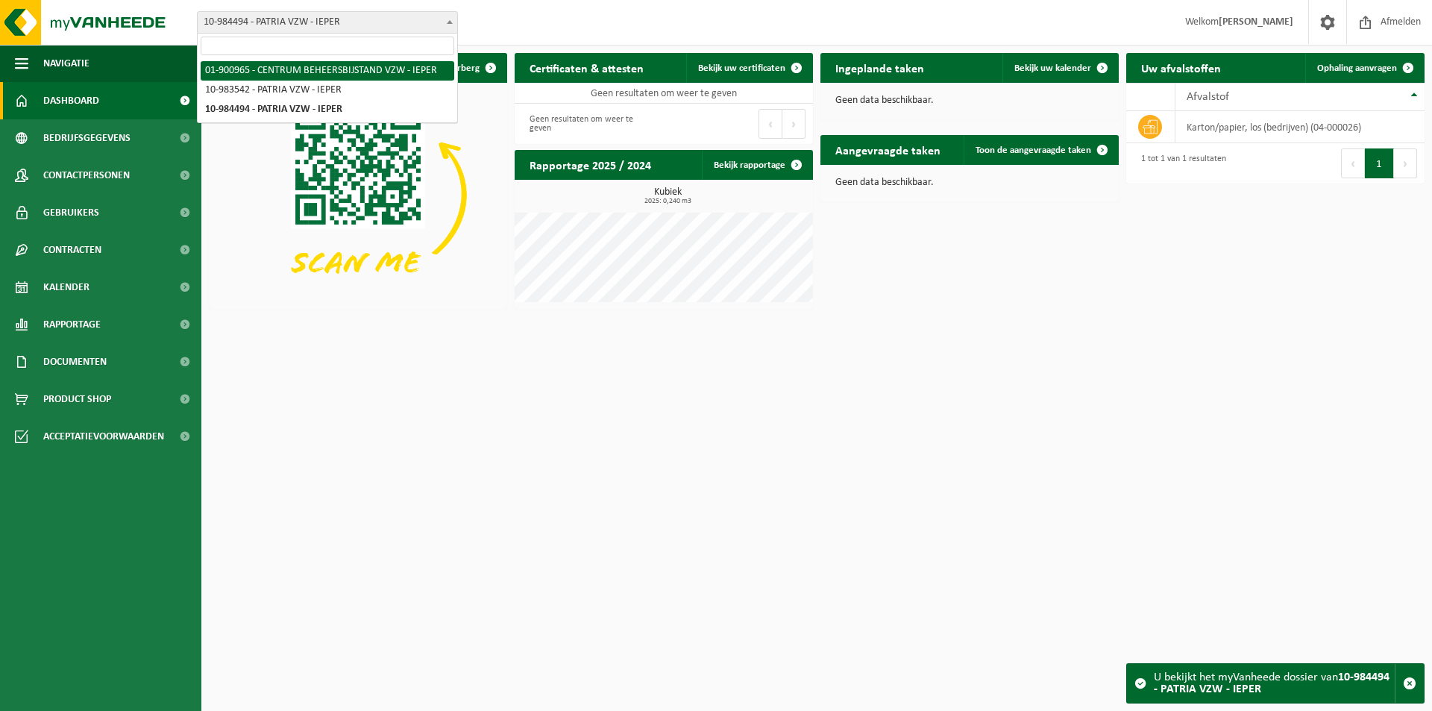
select select "99902"
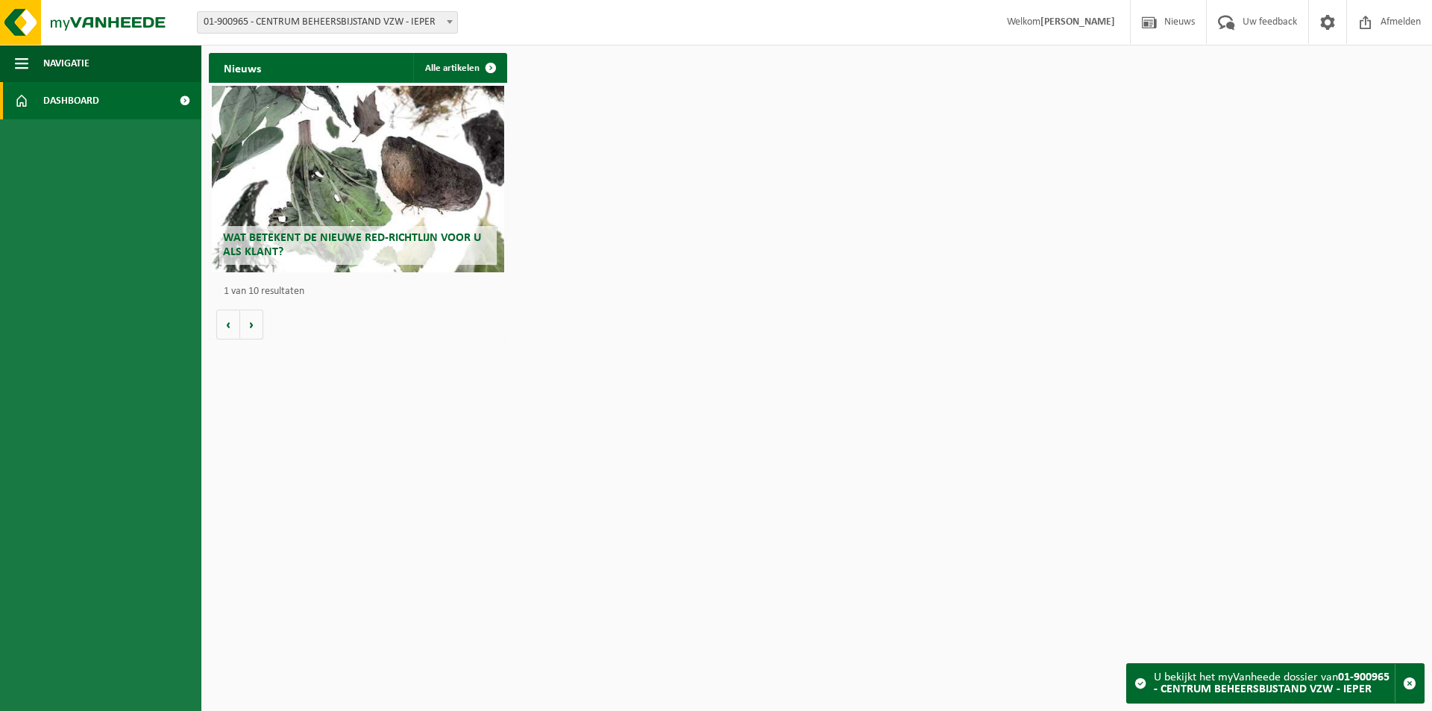
click at [116, 95] on link "Dashboard" at bounding box center [100, 100] width 201 height 37
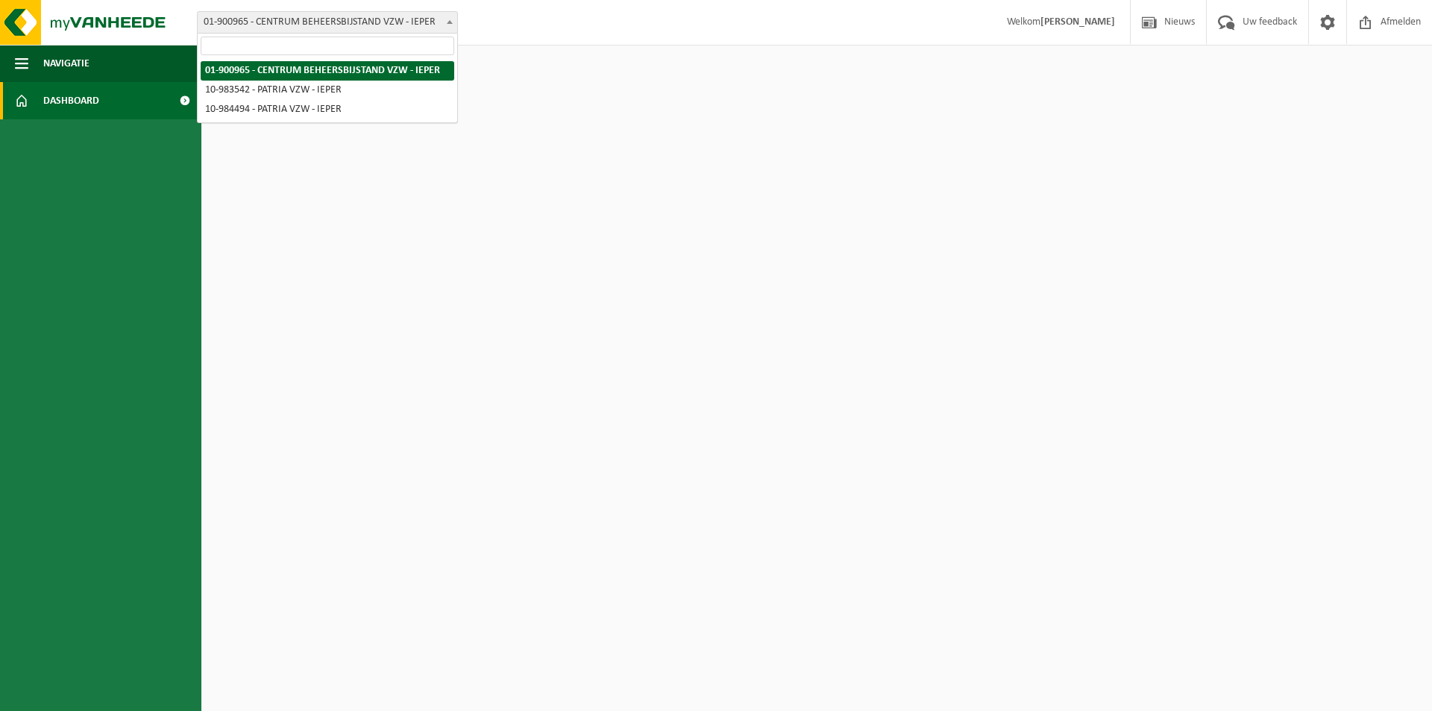
click at [268, 28] on span "01-900965 - CENTRUM BEHEERSBIJSTAND VZW - IEPER" at bounding box center [327, 22] width 259 height 21
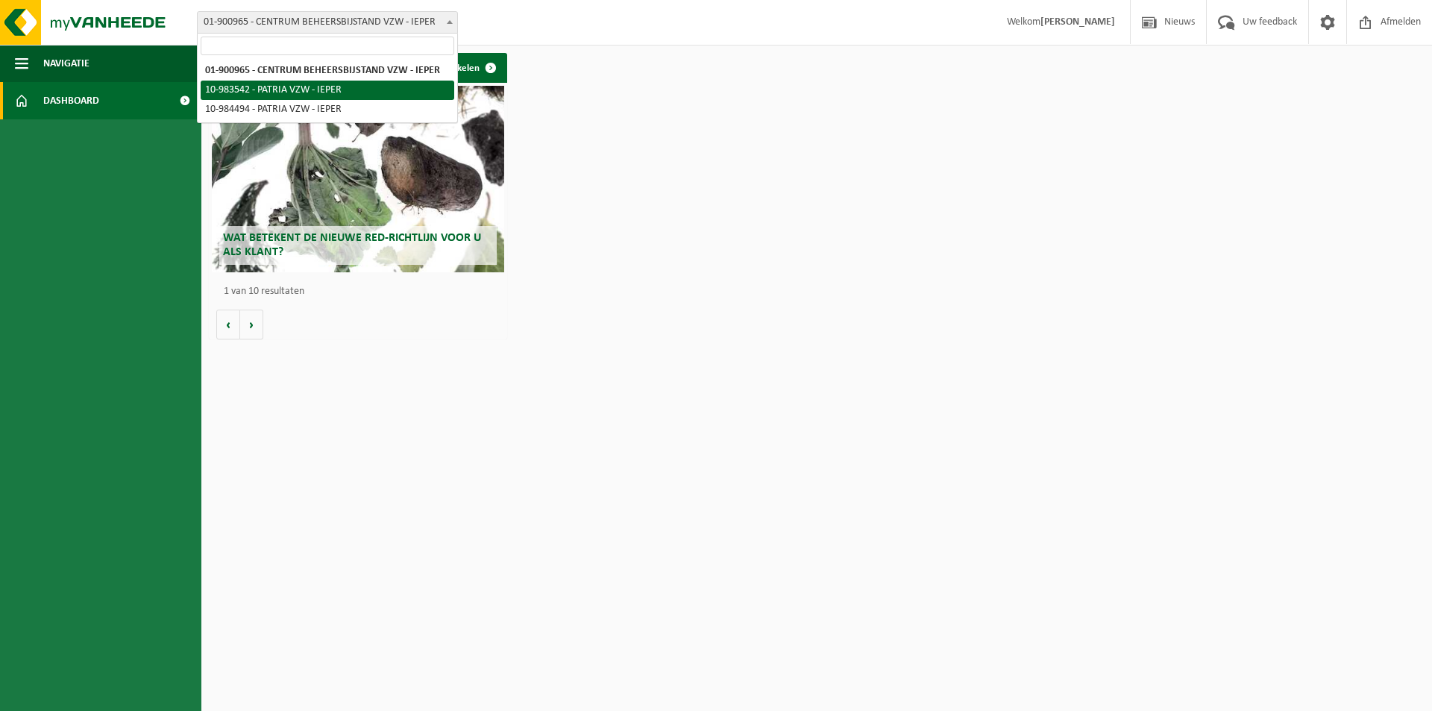
select select "163286"
